Goal: Task Accomplishment & Management: Use online tool/utility

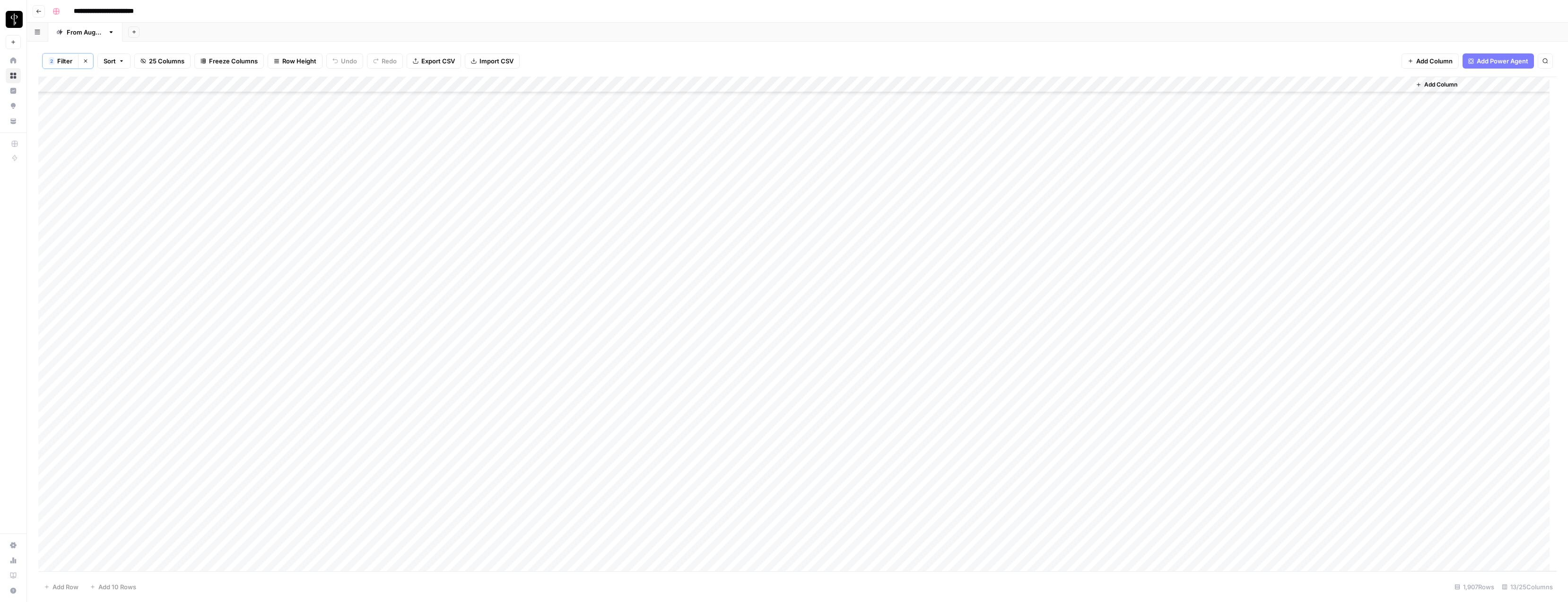
scroll to position [8844, 0]
click at [85, 60] on icon "button" at bounding box center [85, 60] width 3 height 3
click at [254, 17] on div "**********" at bounding box center [803, 12] width 1509 height 15
click at [56, 60] on span "Filter" at bounding box center [56, 60] width 15 height 10
click at [99, 110] on button "Add Filter" at bounding box center [229, 107] width 352 height 12
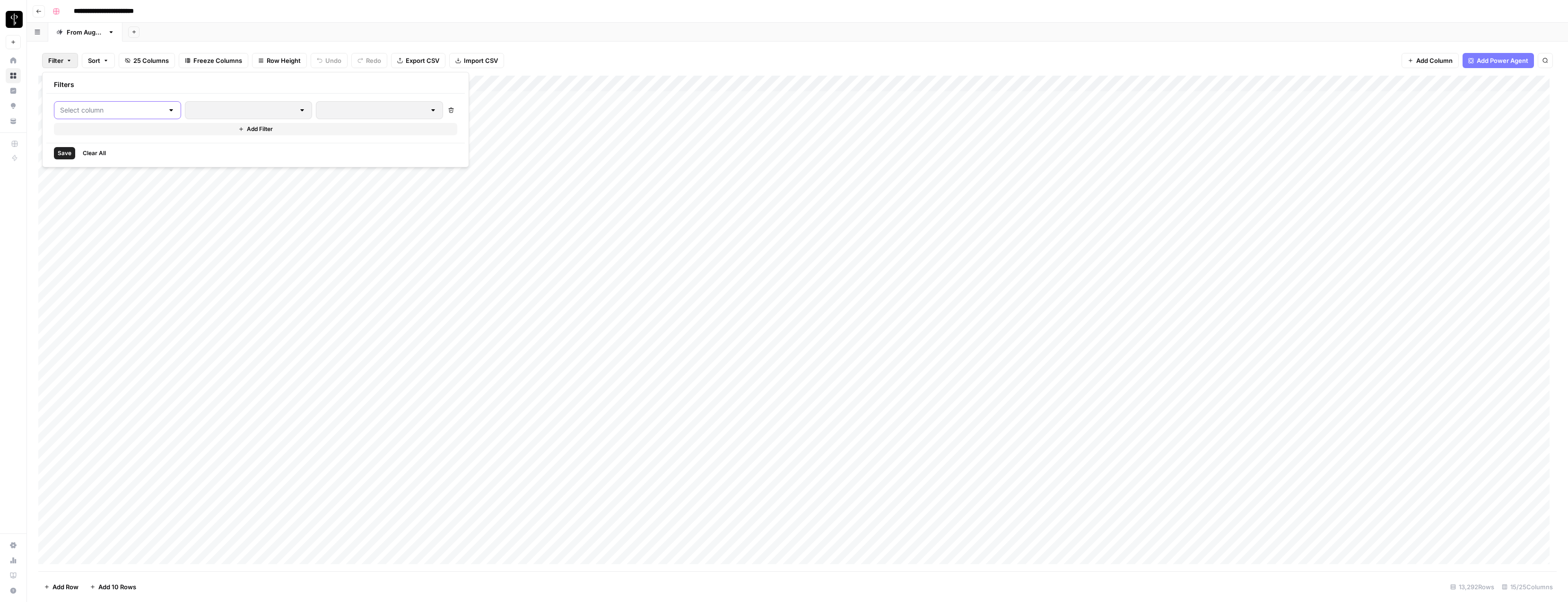
click at [98, 109] on input "text" at bounding box center [112, 110] width 104 height 10
click at [96, 268] on span "BLOOM upload to Presence (after Human Review)" at bounding box center [112, 266] width 79 height 10
click at [253, 109] on input "text" at bounding box center [260, 110] width 115 height 10
drag, startPoint x: 228, startPoint y: 144, endPoint x: 251, endPoint y: 149, distance: 23.5
click at [228, 144] on span "is not equal to" at bounding box center [226, 147] width 94 height 10
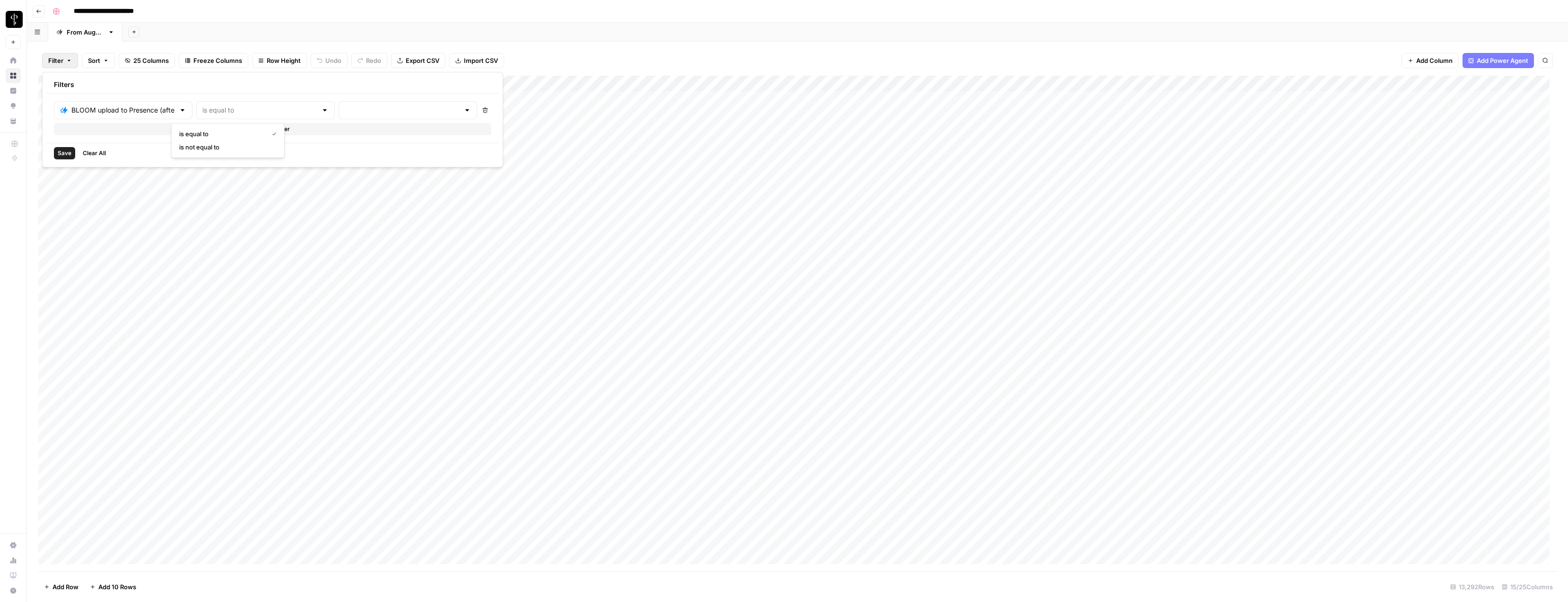
type input "is not equal to"
click at [344, 109] on input "text" at bounding box center [402, 110] width 115 height 10
click at [309, 172] on span "success" at bounding box center [344, 174] width 94 height 10
click at [370, 188] on span "cancelled" at bounding box center [407, 187] width 119 height 10
click at [440, 160] on span "error" at bounding box center [507, 160] width 159 height 10
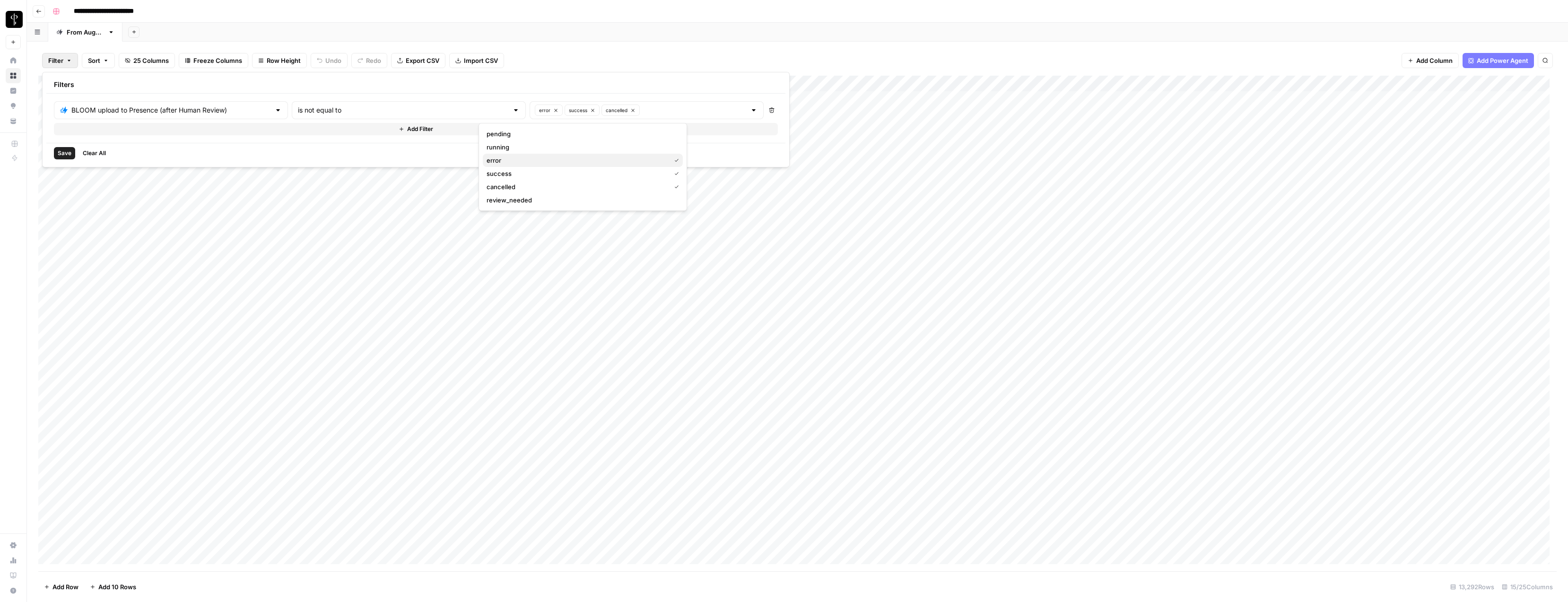
click at [508, 159] on span "error" at bounding box center [577, 160] width 180 height 10
click at [63, 154] on span "Save" at bounding box center [64, 153] width 13 height 9
click at [60, 60] on span "Filter" at bounding box center [65, 61] width 15 height 10
click at [97, 127] on button "Add Filter" at bounding box center [371, 130] width 634 height 12
click at [117, 136] on input "text" at bounding box center [151, 132] width 180 height 10
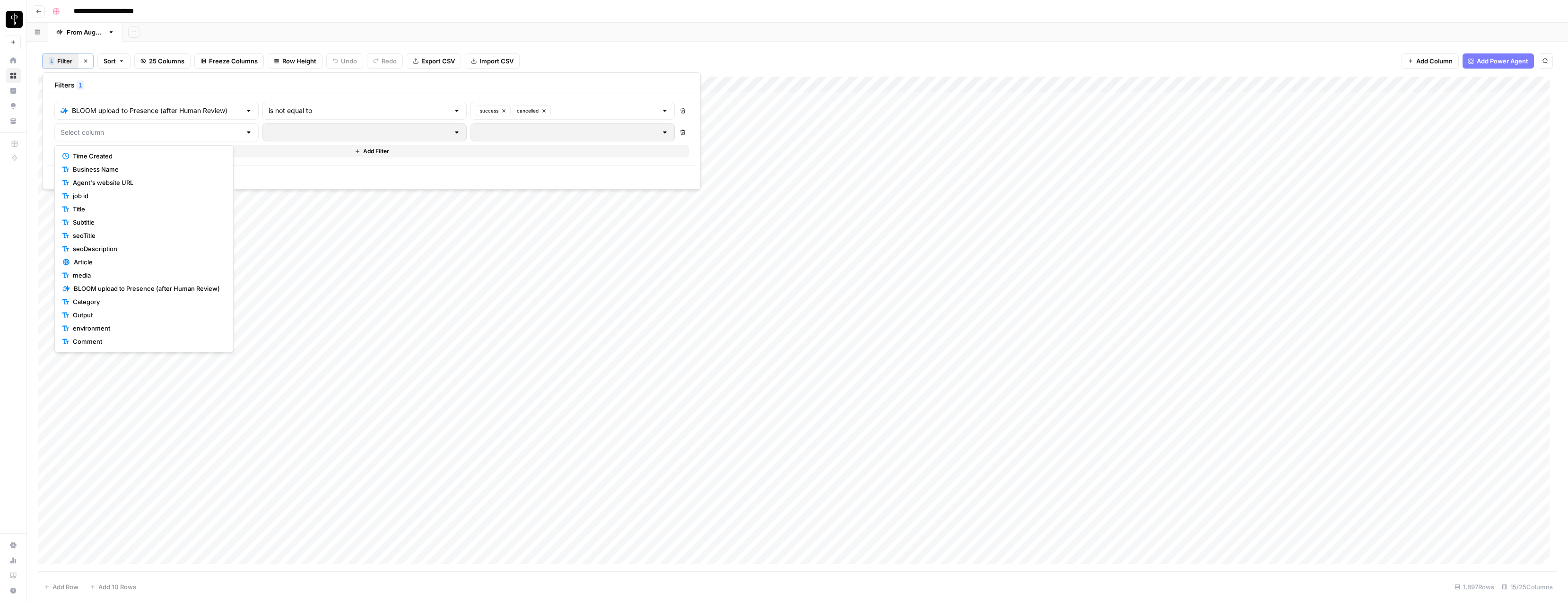
scroll to position [119, 0]
click at [94, 275] on span "Status" at bounding box center [147, 276] width 149 height 10
click at [342, 132] on input "text" at bounding box center [359, 132] width 180 height 10
click at [311, 164] on span "is not equal to" at bounding box center [325, 169] width 159 height 10
type input "is not equal to"
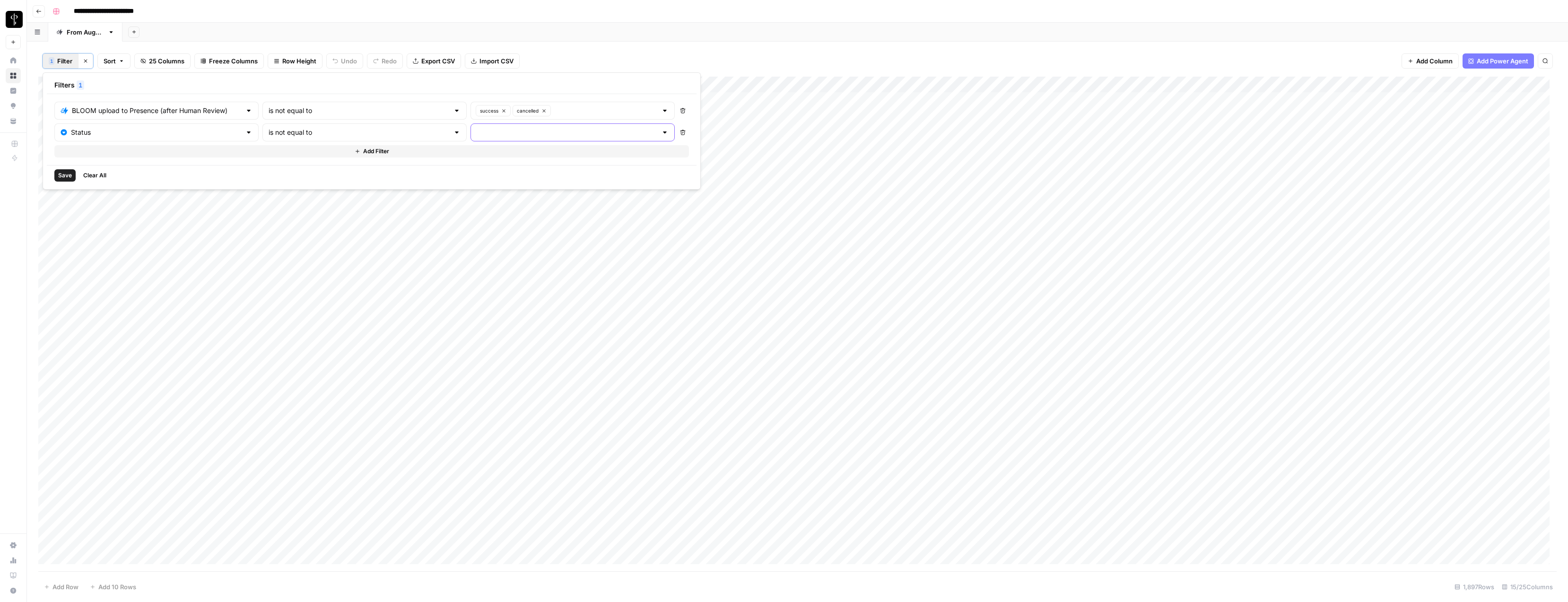
click at [477, 132] on input "text" at bounding box center [567, 132] width 180 height 10
click at [469, 181] on span "Do Not Post" at bounding box center [513, 182] width 148 height 10
type input "Do Not Post"
click at [67, 174] on span "Save" at bounding box center [65, 175] width 13 height 9
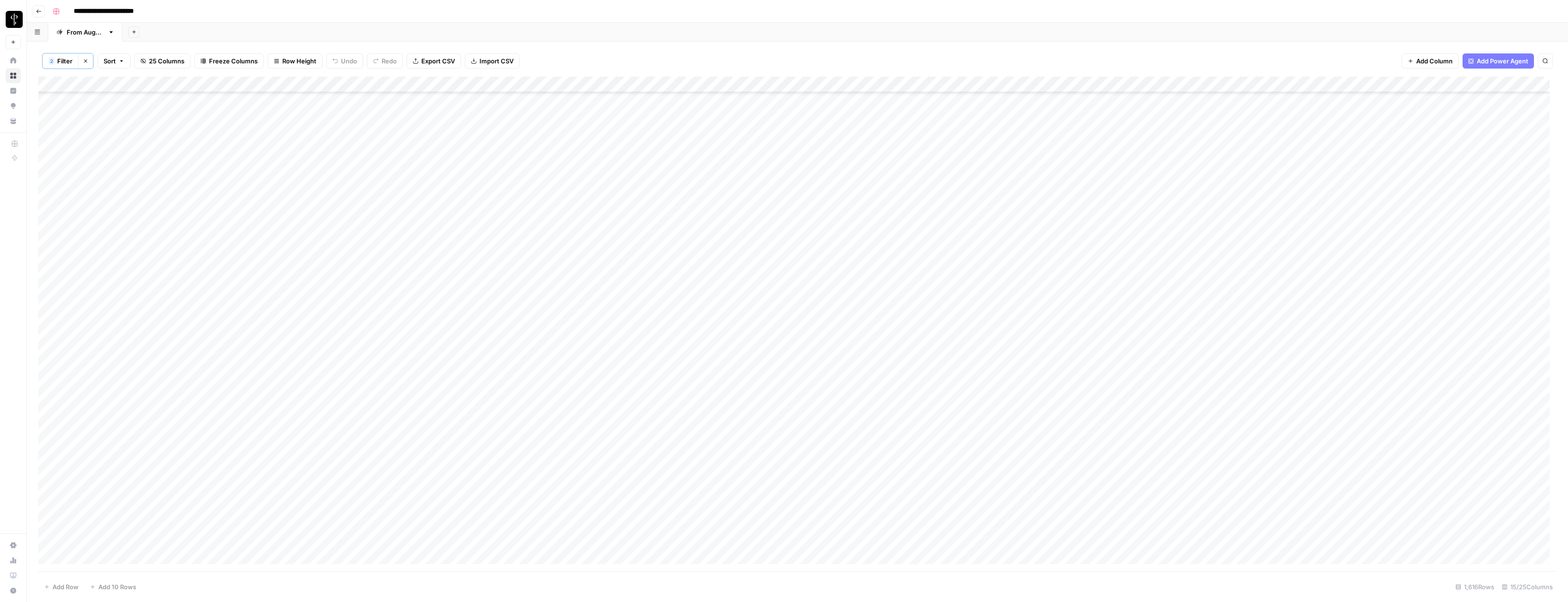
click at [131, 84] on div "Add Column" at bounding box center [797, 324] width 1518 height 494
click at [109, 185] on span "Filter" at bounding box center [131, 185] width 83 height 10
click at [352, 113] on input "text" at bounding box center [359, 110] width 180 height 10
click at [279, 159] on span "is newer than" at bounding box center [325, 161] width 159 height 10
type input "is newer than"
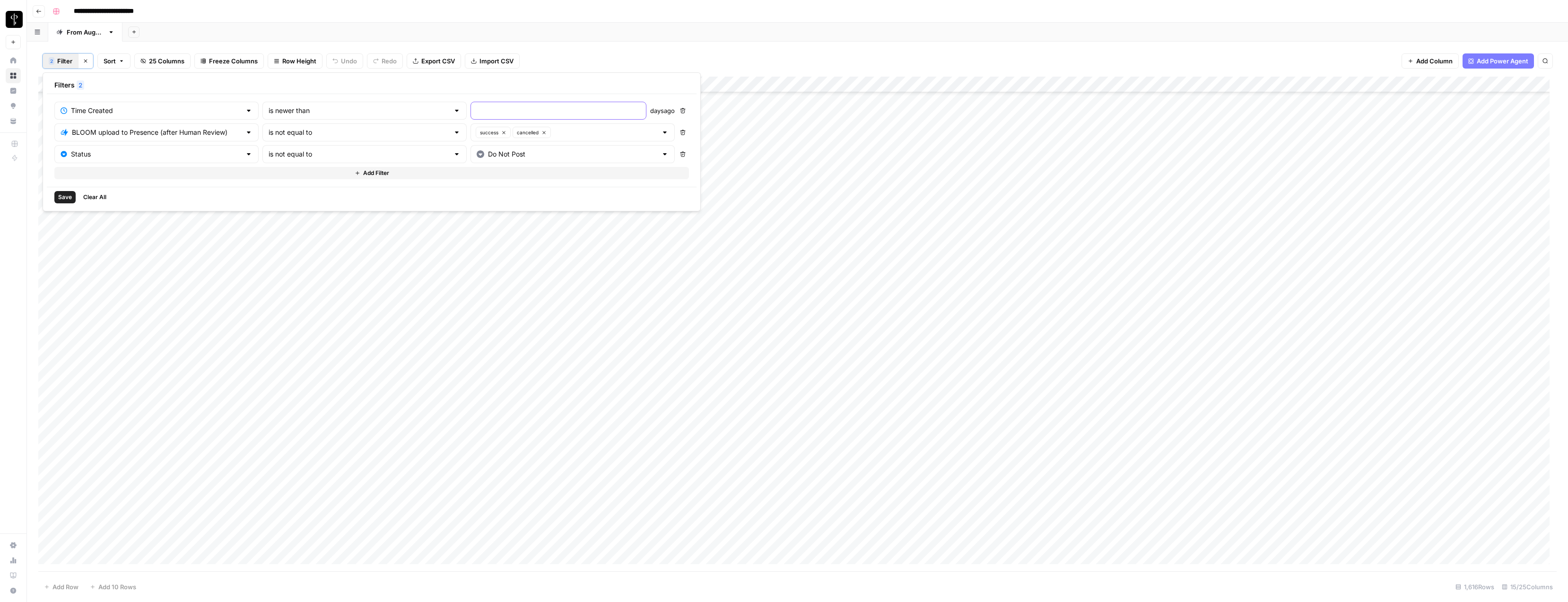
click at [477, 108] on input "number" at bounding box center [558, 110] width 163 height 10
type input "5"
click at [61, 195] on span "Save" at bounding box center [65, 197] width 13 height 9
click at [59, 62] on span "Filter" at bounding box center [65, 61] width 15 height 10
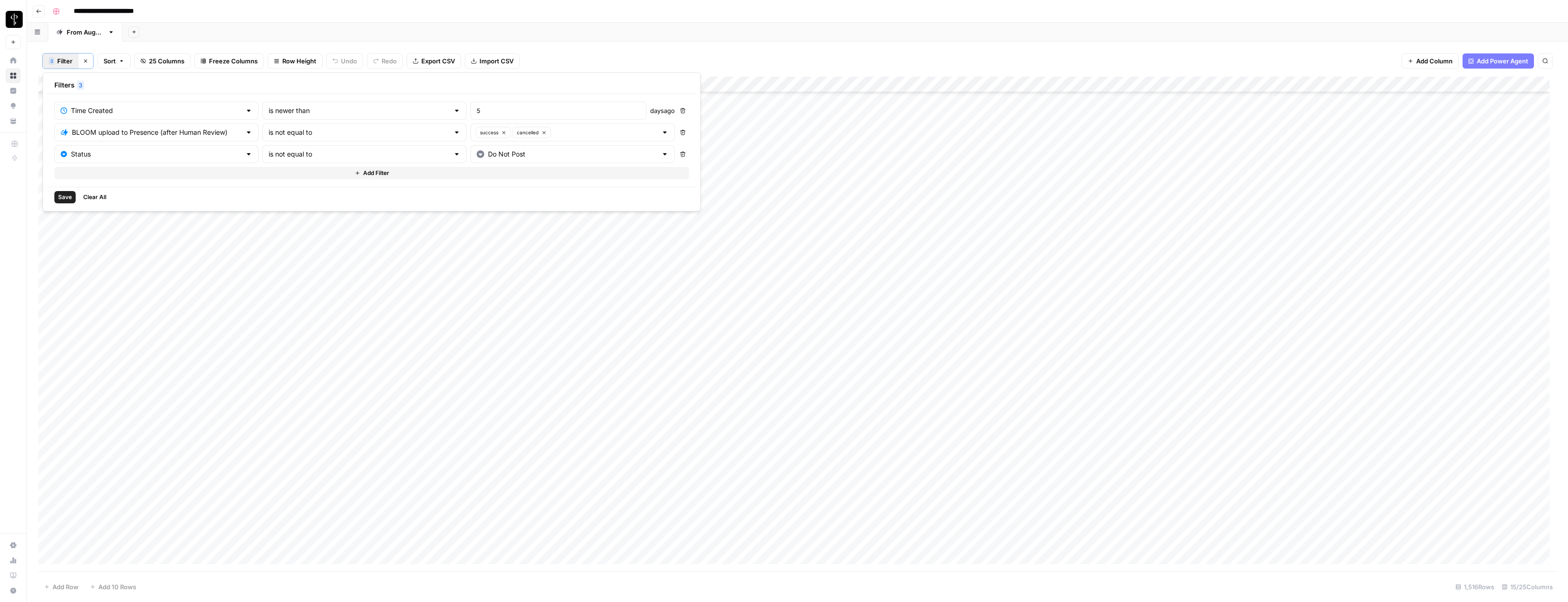
click at [106, 174] on button "Add Filter" at bounding box center [371, 173] width 634 height 12
click at [109, 173] on input "text" at bounding box center [151, 176] width 180 height 10
drag, startPoint x: 109, startPoint y: 383, endPoint x: 121, endPoint y: 348, distance: 37.0
click at [108, 383] on span "Is M2.0?" at bounding box center [147, 385] width 149 height 10
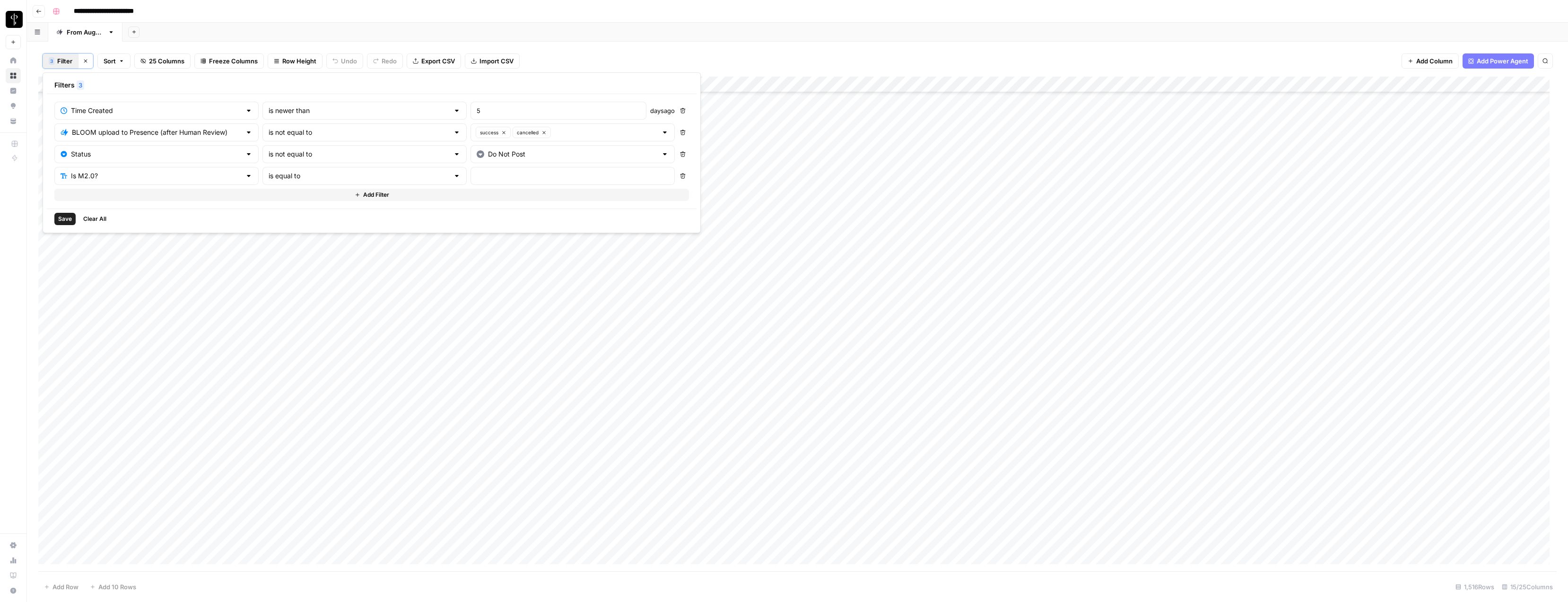
click at [470, 178] on div at bounding box center [572, 176] width 204 height 18
type input "true"
click at [64, 217] on span "Save" at bounding box center [65, 219] width 13 height 9
click at [805, 20] on header "**********" at bounding box center [797, 12] width 1541 height 23
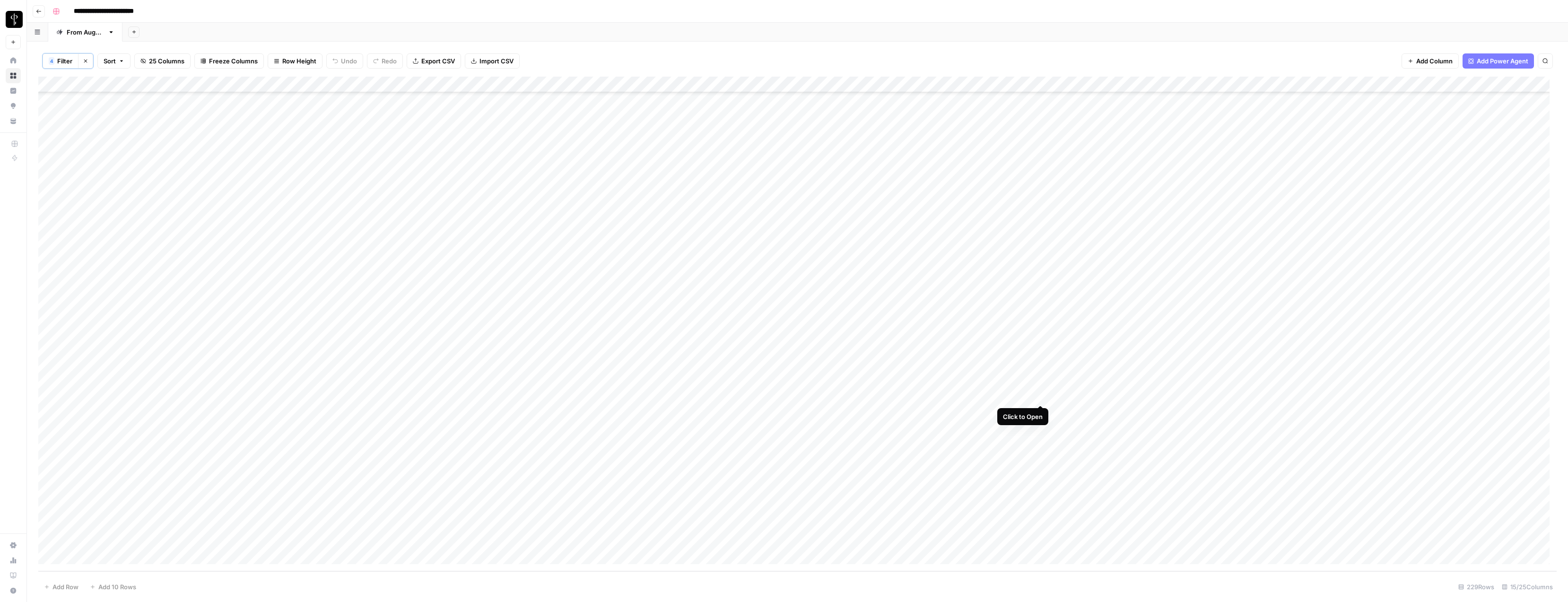
click at [1039, 395] on div "Add Column" at bounding box center [797, 324] width 1518 height 494
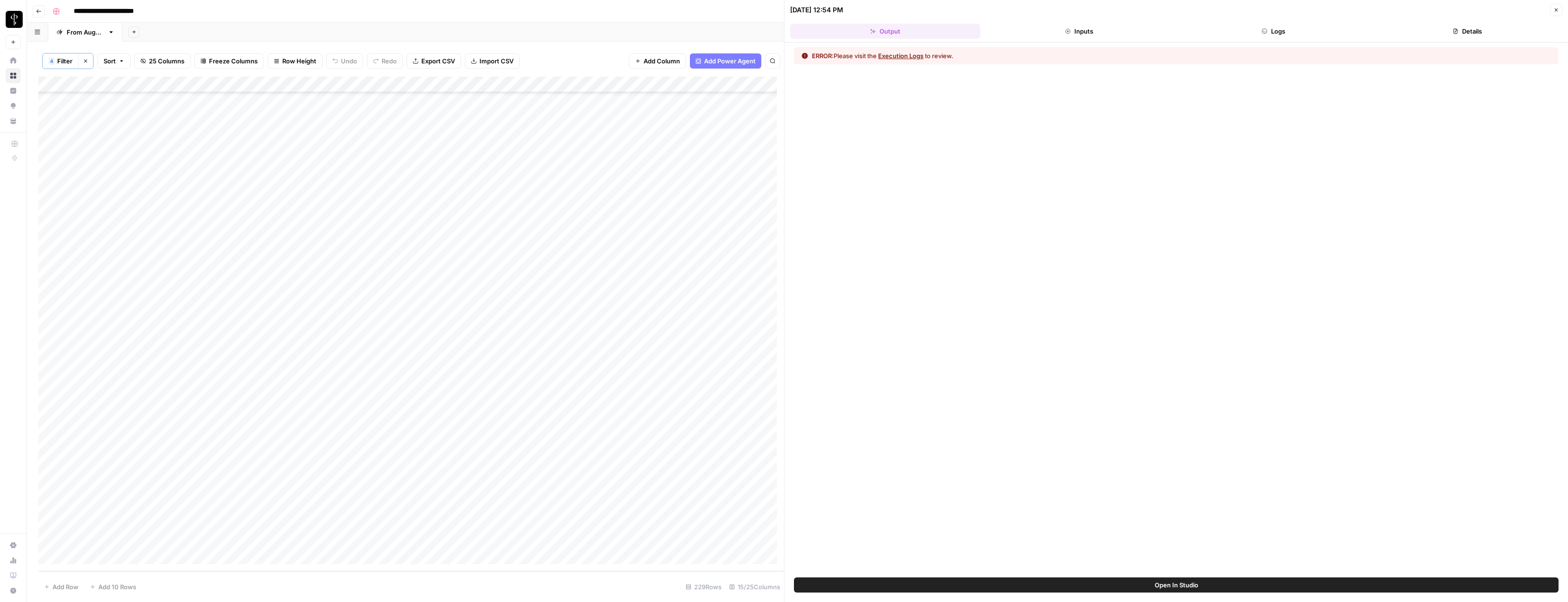
click at [1253, 27] on button "Logs" at bounding box center [1273, 32] width 190 height 15
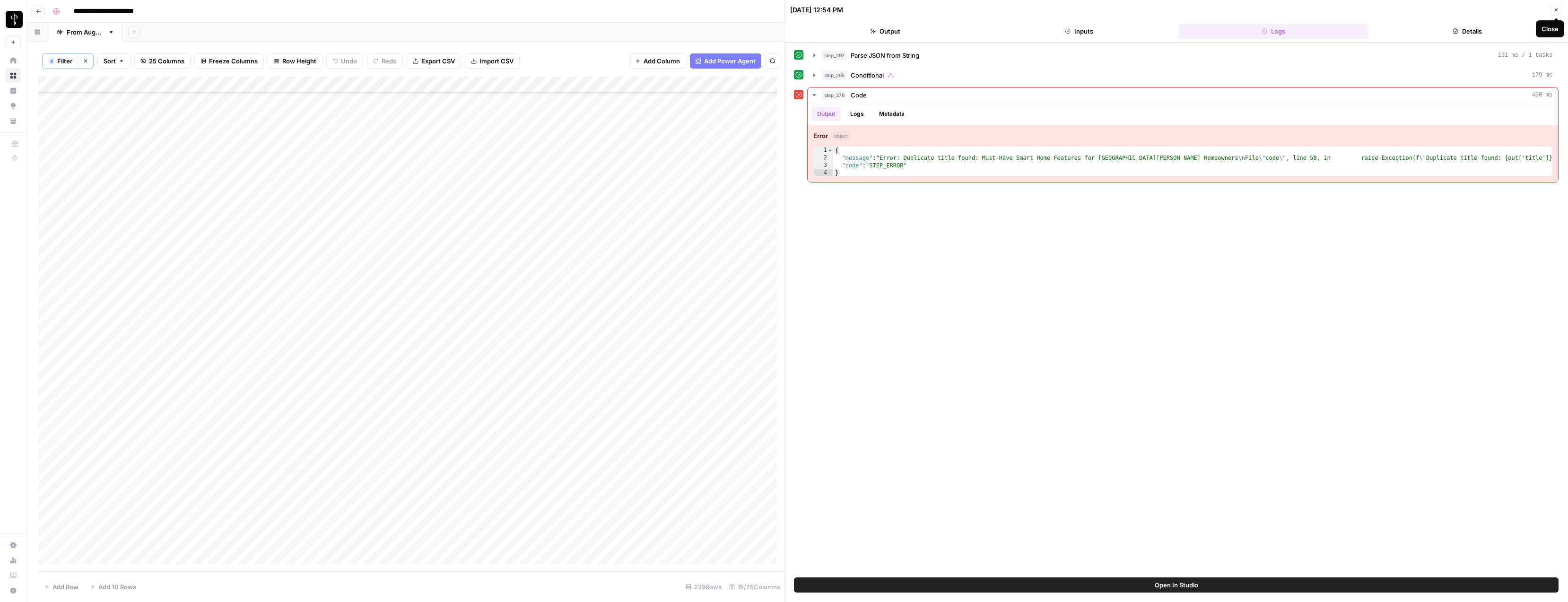
click at [1556, 11] on icon "button" at bounding box center [1556, 10] width 6 height 6
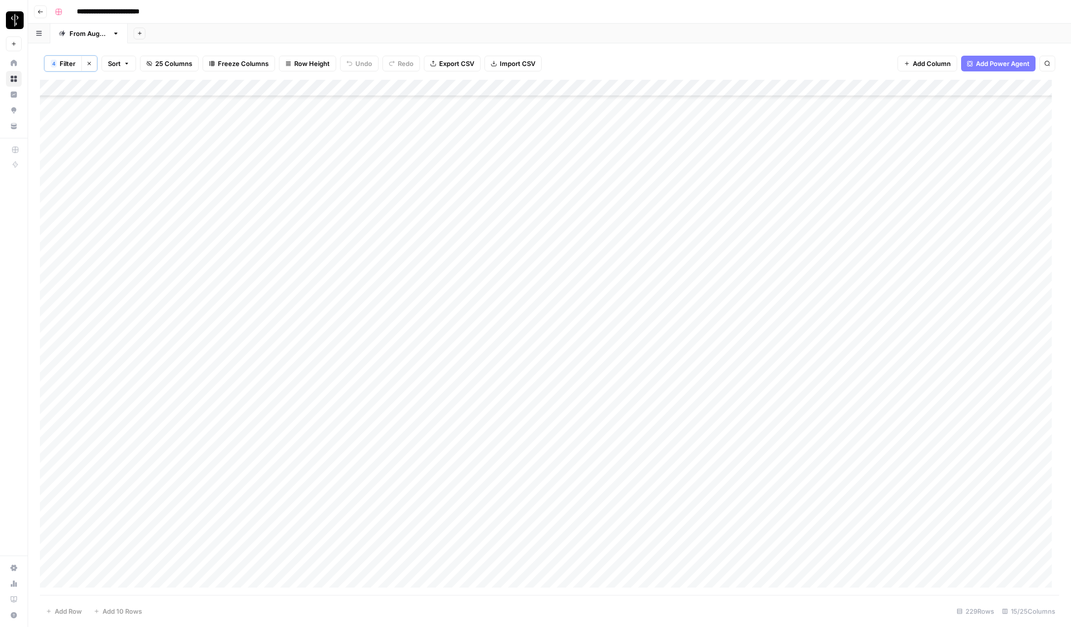
scroll to position [600, 0]
click at [67, 71] on button "4 Filter" at bounding box center [62, 64] width 37 height 16
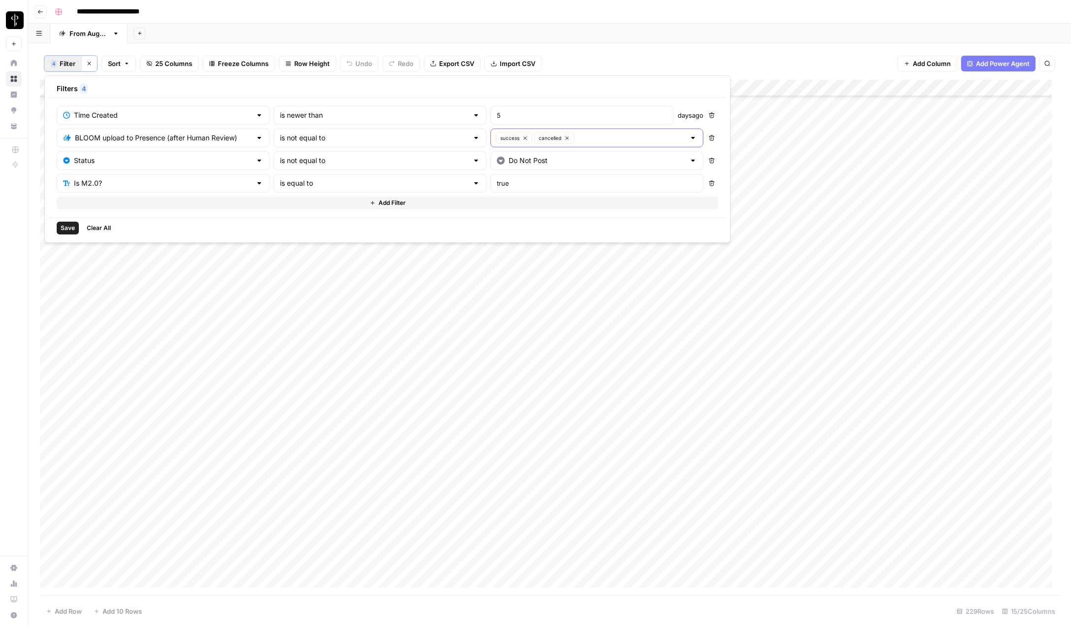
click at [564, 138] on icon "button" at bounding box center [566, 137] width 5 height 5
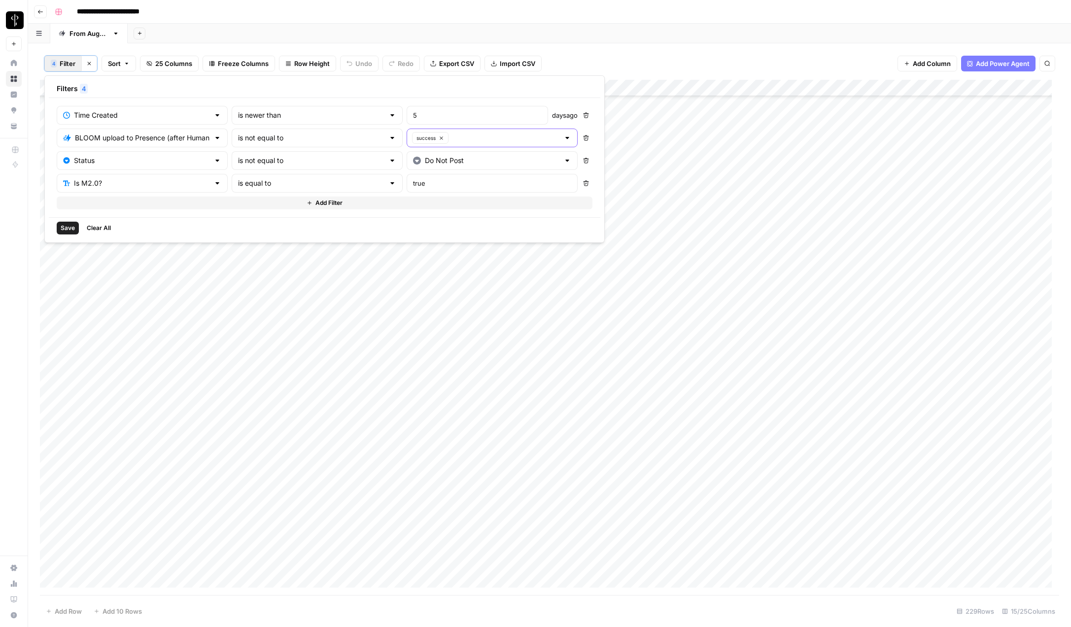
click at [172, 155] on div "Status" at bounding box center [142, 160] width 171 height 19
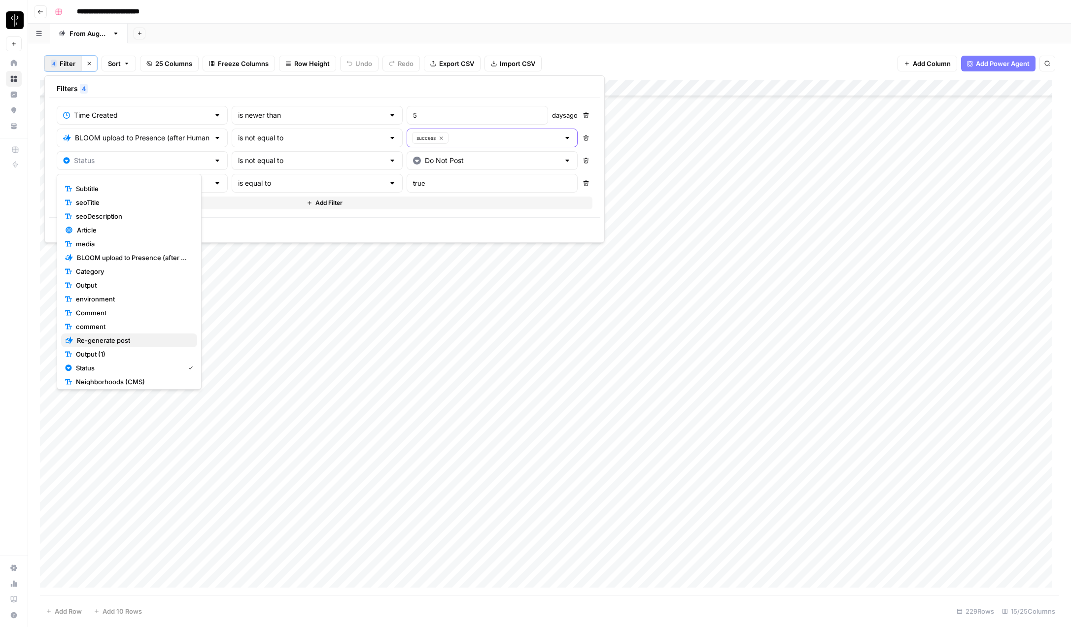
drag, startPoint x: 120, startPoint y: 340, endPoint x: 120, endPoint y: 331, distance: 8.9
click at [120, 340] on span "Re-generate post" at bounding box center [133, 340] width 112 height 10
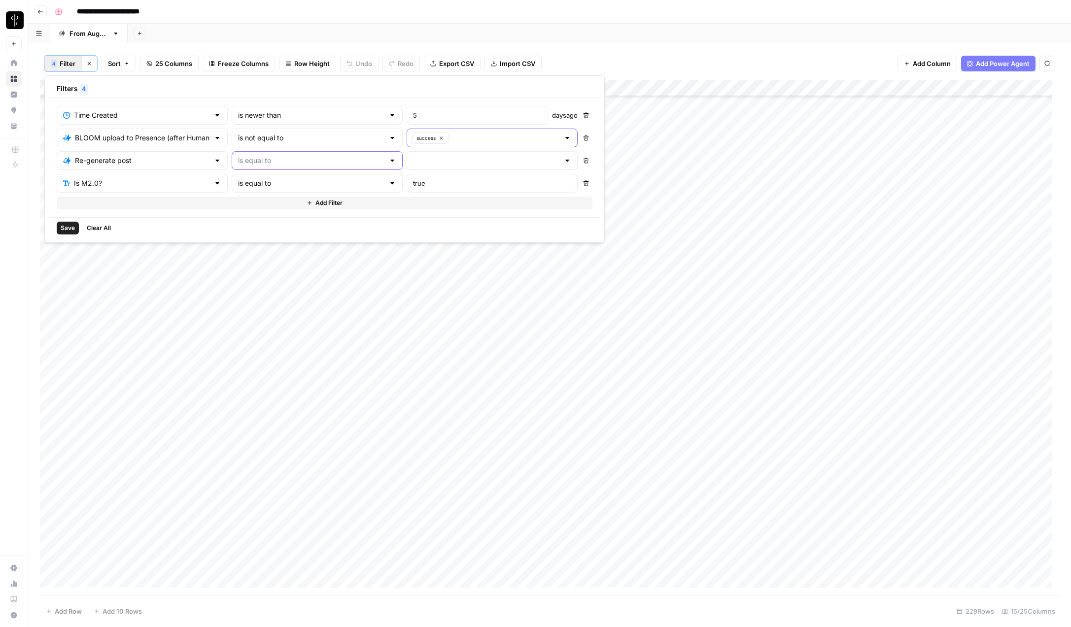
click at [282, 161] on input "text" at bounding box center [311, 161] width 146 height 10
click at [254, 198] on span "is not equal to" at bounding box center [276, 199] width 124 height 10
type input "is not equal to"
click at [413, 160] on input "text" at bounding box center [486, 161] width 146 height 10
click at [379, 223] on span "success" at bounding box center [425, 227] width 124 height 10
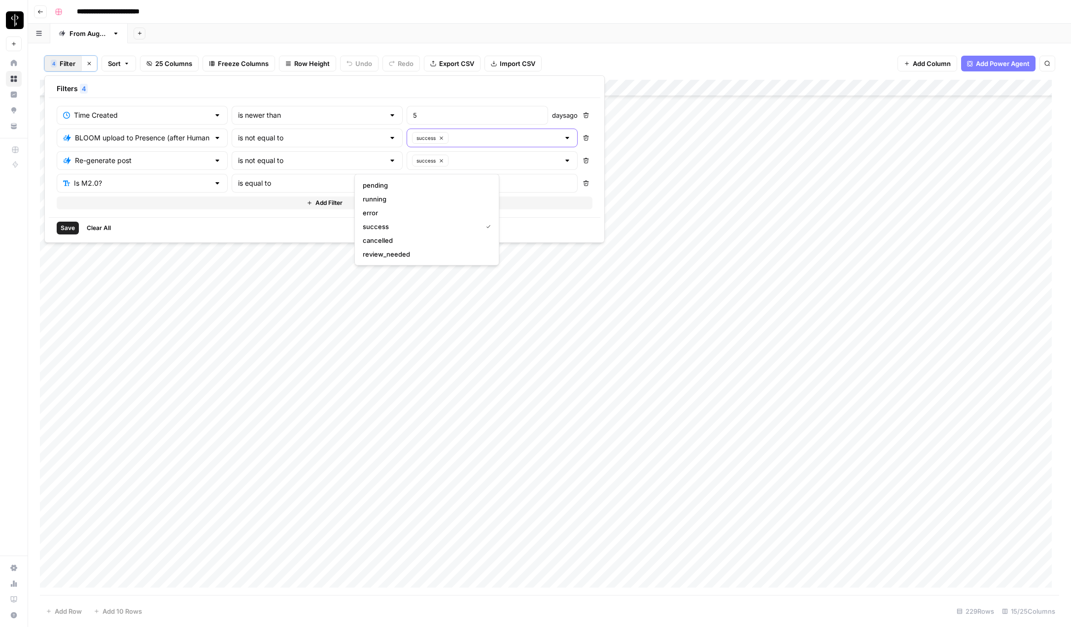
click at [233, 223] on div "Save Clear All" at bounding box center [324, 227] width 551 height 21
click at [70, 228] on span "Save" at bounding box center [68, 228] width 14 height 9
